Goal: Transaction & Acquisition: Purchase product/service

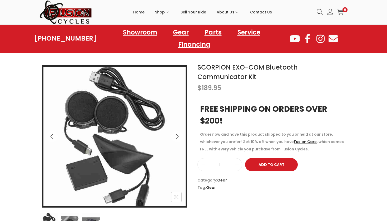
scroll to position [40, 0]
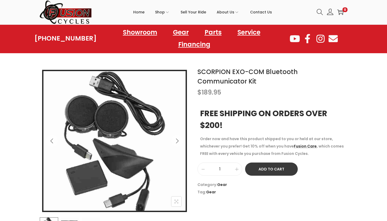
click at [266, 166] on button "Add to Cart" at bounding box center [271, 168] width 53 height 13
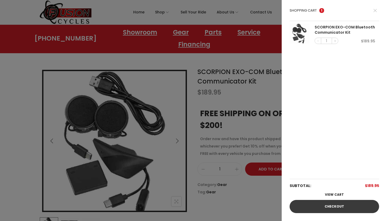
click at [339, 212] on link "Checkout" at bounding box center [334, 206] width 89 height 13
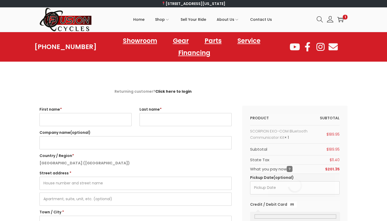
select select "VA"
click at [100, 122] on input "First name *" at bounding box center [85, 119] width 92 height 13
type input "ty"
click at [151, 118] on input "Last name *" at bounding box center [186, 119] width 92 height 13
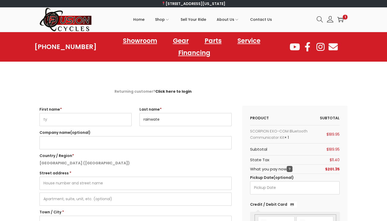
type input "rainwater"
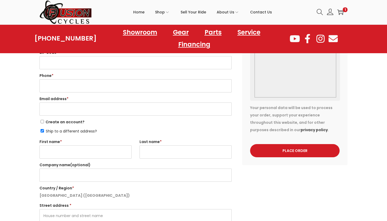
scroll to position [429, 0]
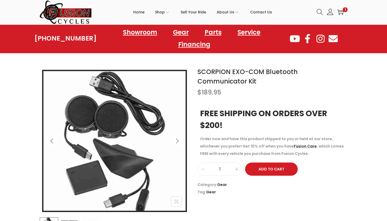
click at [179, 140] on icon "Next" at bounding box center [177, 140] width 5 height 5
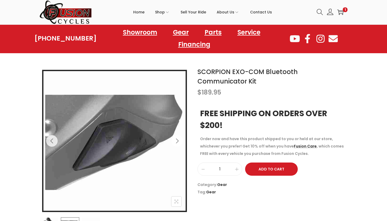
click at [179, 140] on icon "Next" at bounding box center [177, 140] width 5 height 5
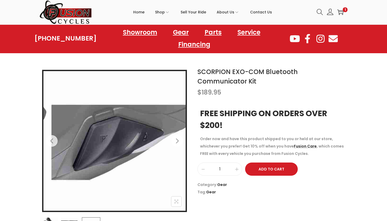
click at [179, 140] on icon "Next" at bounding box center [177, 140] width 5 height 5
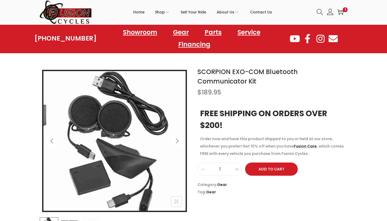
click at [179, 140] on icon "Next" at bounding box center [177, 140] width 5 height 5
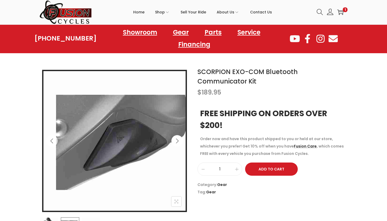
click at [179, 140] on icon "Next" at bounding box center [177, 140] width 5 height 5
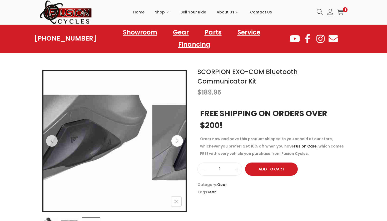
click at [179, 140] on icon "Next" at bounding box center [177, 140] width 5 height 5
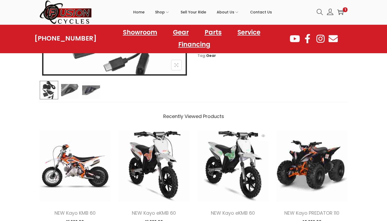
scroll to position [91, 0]
